Goal: Browse casually: Explore the website without a specific task or goal

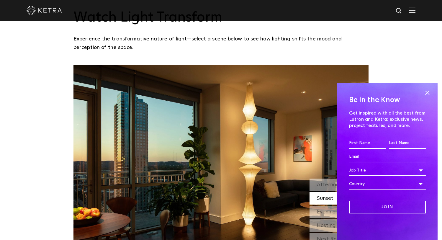
scroll to position [483, 0]
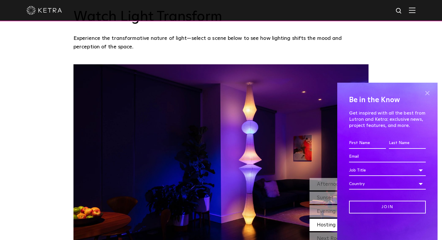
click at [427, 93] on span at bounding box center [427, 93] width 9 height 9
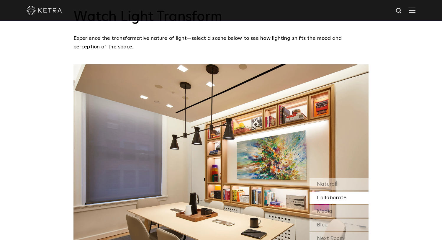
click at [350, 191] on div "Collaborate" at bounding box center [338, 197] width 59 height 12
click at [348, 205] on div "Media" at bounding box center [338, 211] width 59 height 12
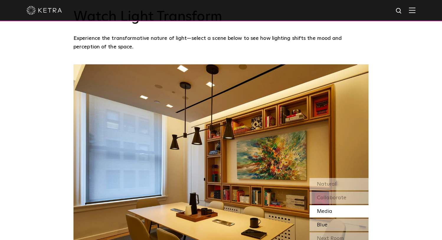
click at [345, 219] on div "Blue" at bounding box center [338, 225] width 59 height 12
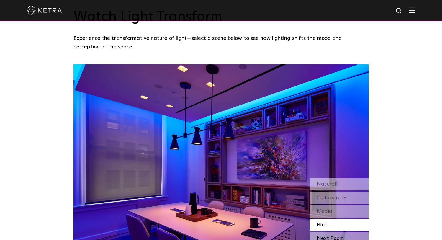
click at [341, 232] on div "Next Room" at bounding box center [338, 238] width 59 height 12
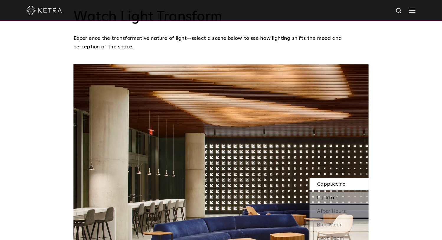
click at [343, 191] on div "Cocktail" at bounding box center [338, 197] width 59 height 12
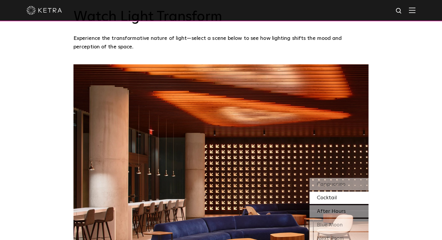
click at [344, 209] on span "After Hours" at bounding box center [331, 211] width 29 height 5
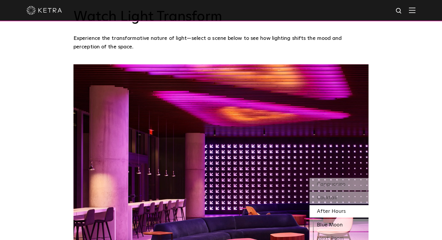
click at [353, 219] on div "Blue Moon" at bounding box center [338, 225] width 59 height 12
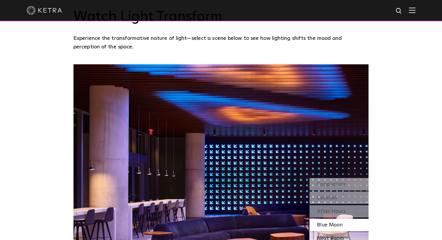
click at [350, 232] on div "Next Room" at bounding box center [338, 238] width 59 height 12
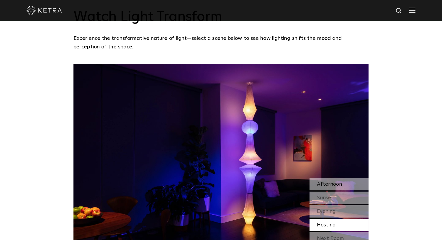
click at [343, 178] on div "Afternoon" at bounding box center [338, 184] width 59 height 12
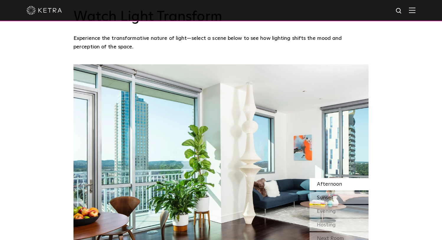
click at [337, 191] on div "Sunset" at bounding box center [338, 197] width 59 height 12
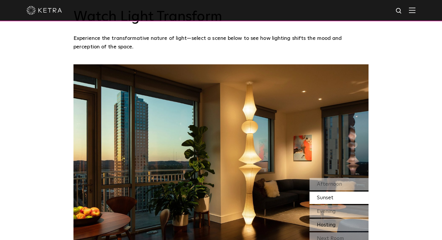
click at [341, 219] on div "Hosting" at bounding box center [338, 225] width 59 height 12
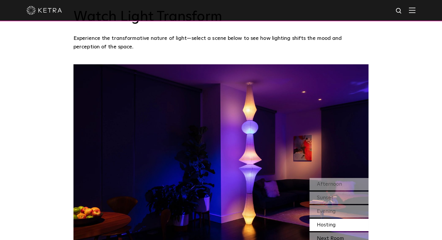
click at [341, 232] on div "Next Room" at bounding box center [338, 238] width 59 height 12
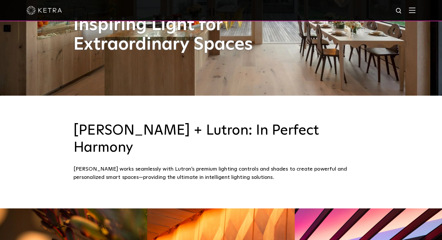
scroll to position [134, 0]
